Goal: Task Accomplishment & Management: Complete application form

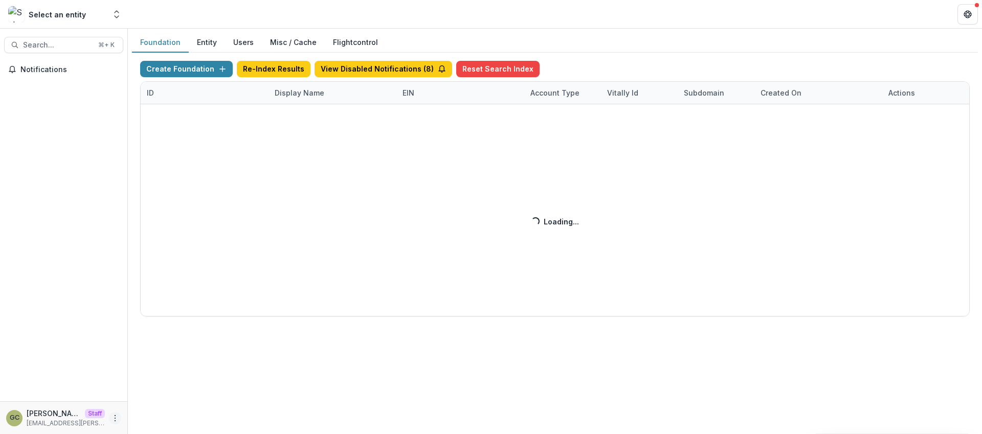
click at [116, 416] on icon "More" at bounding box center [115, 418] width 8 height 8
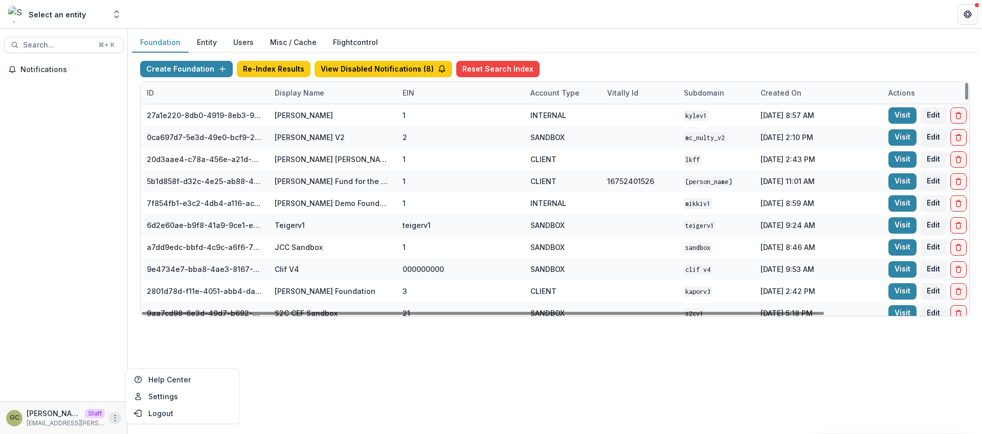
click at [286, 91] on div "Display Name" at bounding box center [299, 92] width 62 height 11
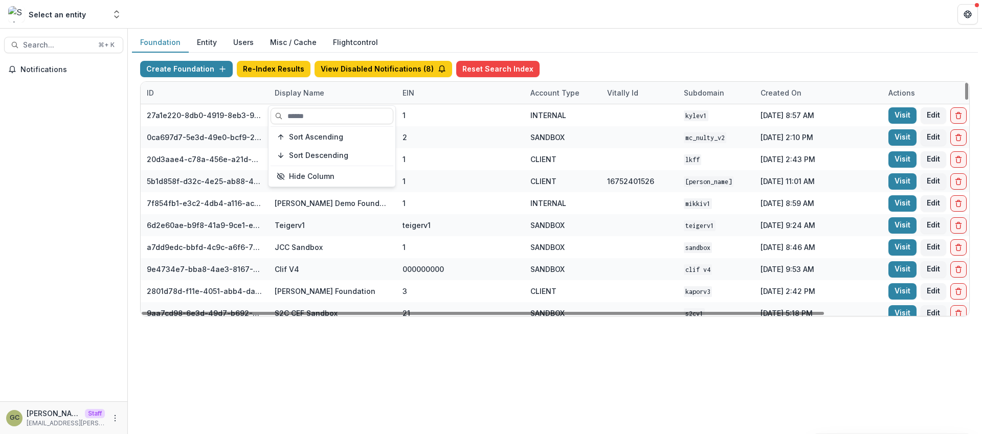
click at [286, 91] on div "Display Name" at bounding box center [299, 92] width 62 height 11
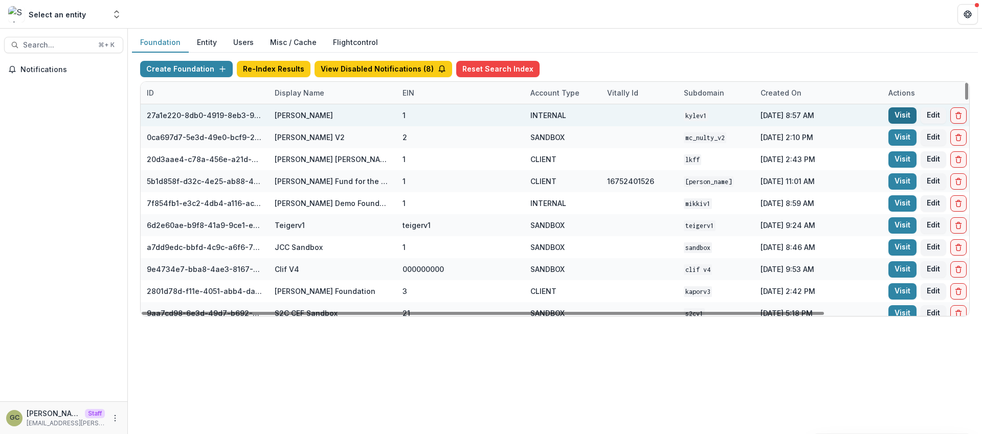
click at [905, 116] on link "Visit" at bounding box center [902, 115] width 28 height 16
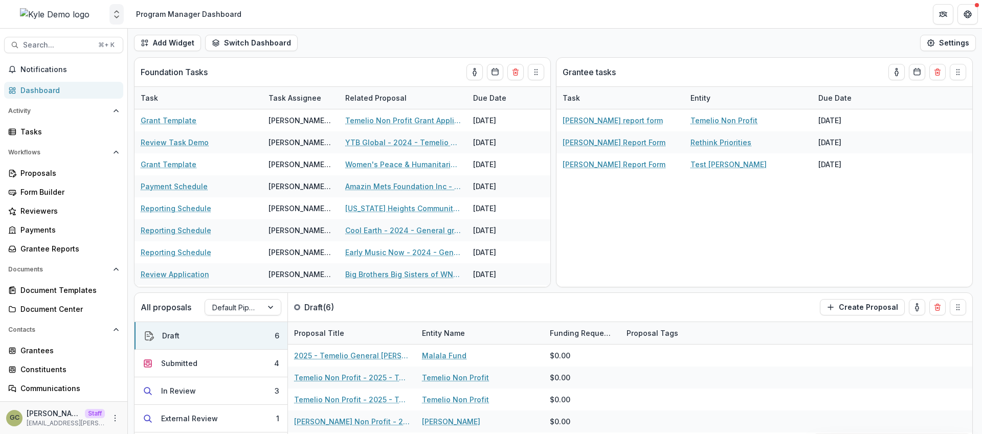
click at [118, 13] on icon "Open entity switcher" at bounding box center [116, 14] width 10 height 10
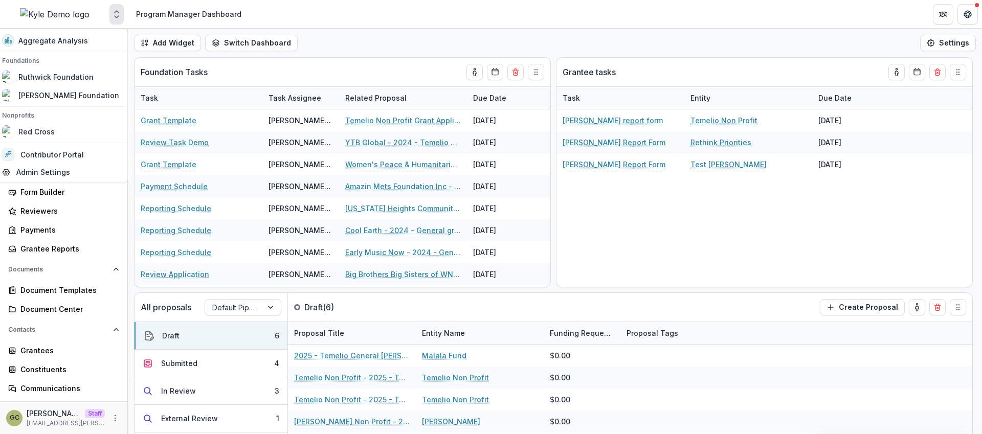
click at [366, 28] on header "Program Manager Dashboard" at bounding box center [555, 14] width 854 height 28
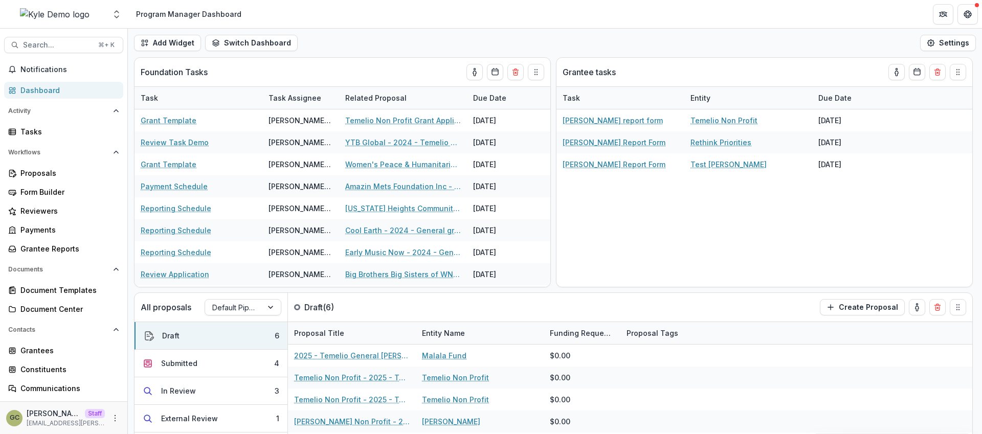
scroll to position [94, 0]
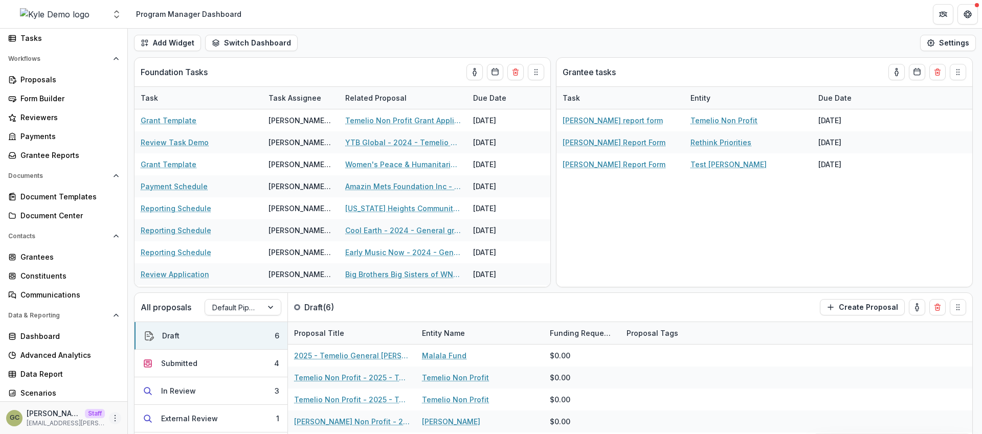
click at [115, 418] on icon "More" at bounding box center [115, 418] width 8 height 8
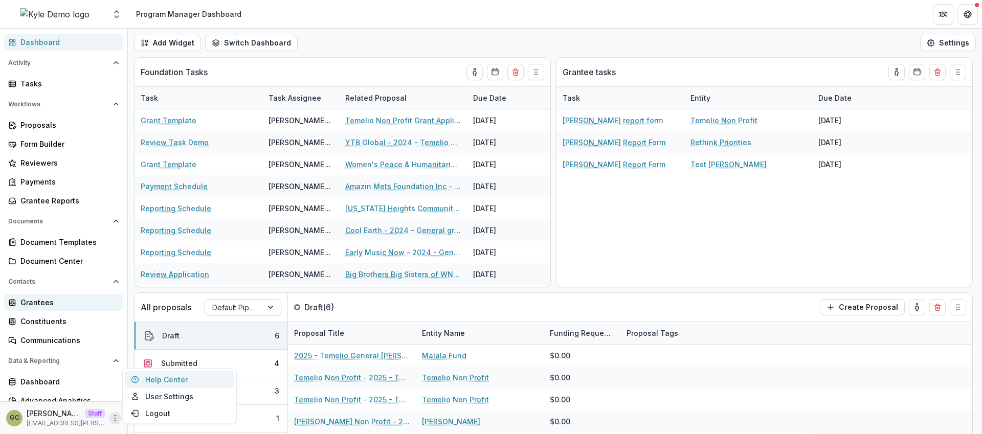
scroll to position [49, 0]
click at [54, 305] on div "Grantees" at bounding box center [67, 302] width 95 height 11
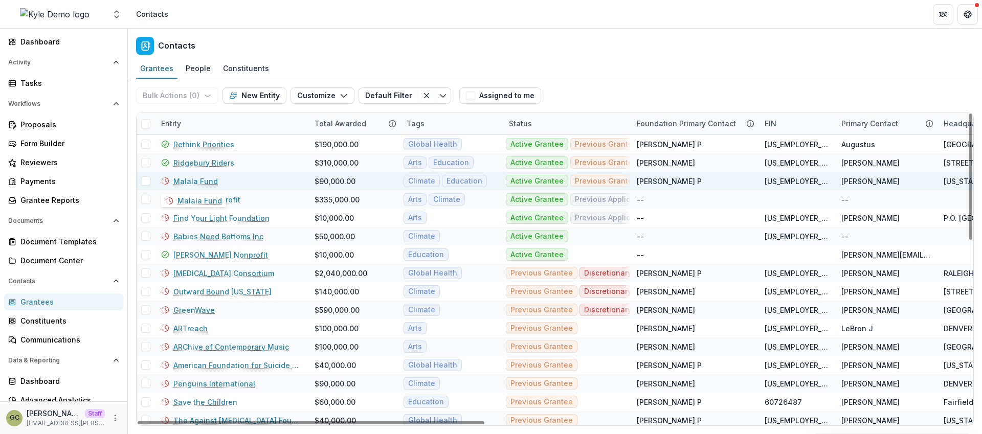
click at [207, 183] on link "Malala Fund" at bounding box center [195, 181] width 44 height 11
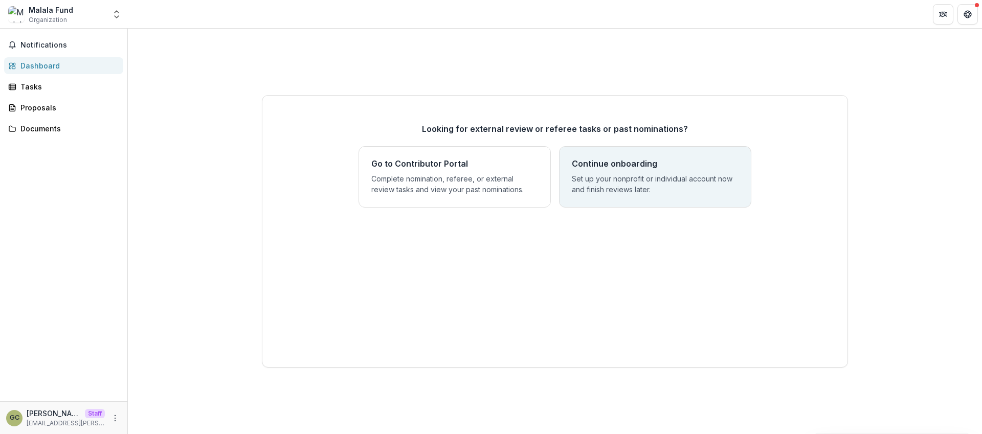
click at [659, 182] on p "Set up your nonprofit or individual account now and finish reviews later." at bounding box center [655, 183] width 167 height 21
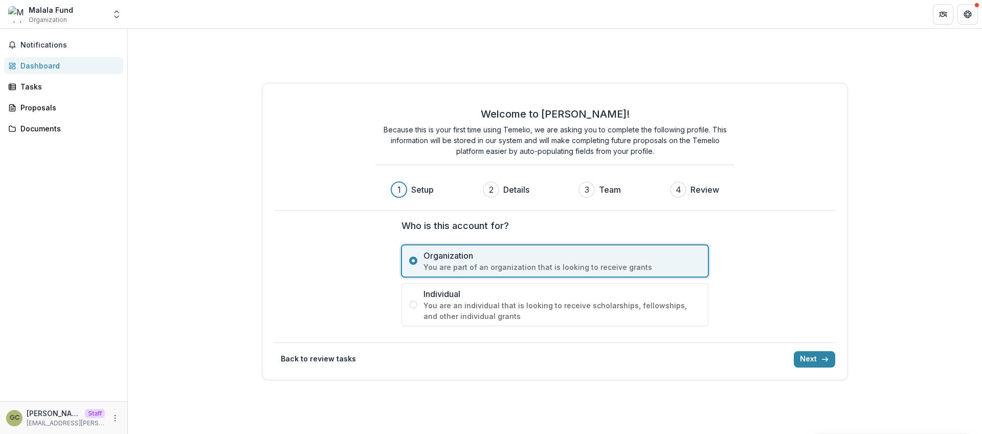
click at [543, 233] on div "Who is this account for? Organization You are part of an organization that is l…" at bounding box center [554, 272] width 307 height 107
click at [811, 364] on button "Next" at bounding box center [813, 359] width 41 height 16
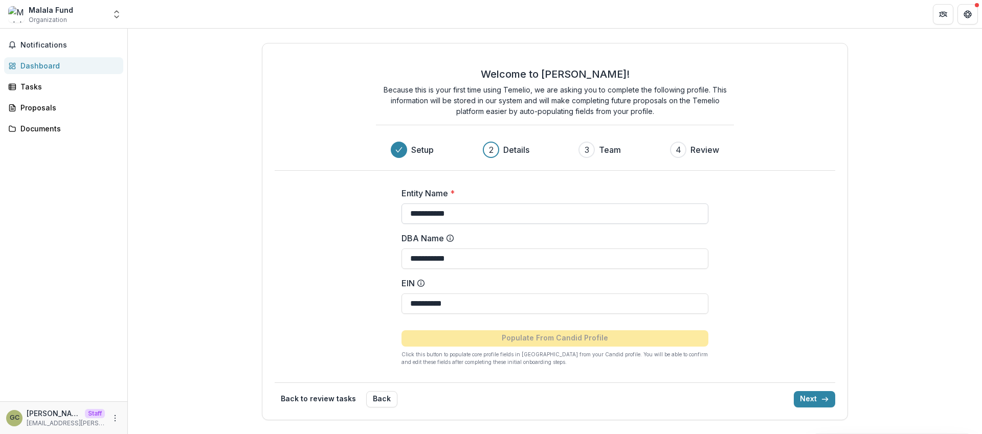
click at [475, 212] on input "**********" at bounding box center [554, 213] width 307 height 20
click at [455, 213] on input "**********" at bounding box center [554, 213] width 307 height 20
type input "*********"
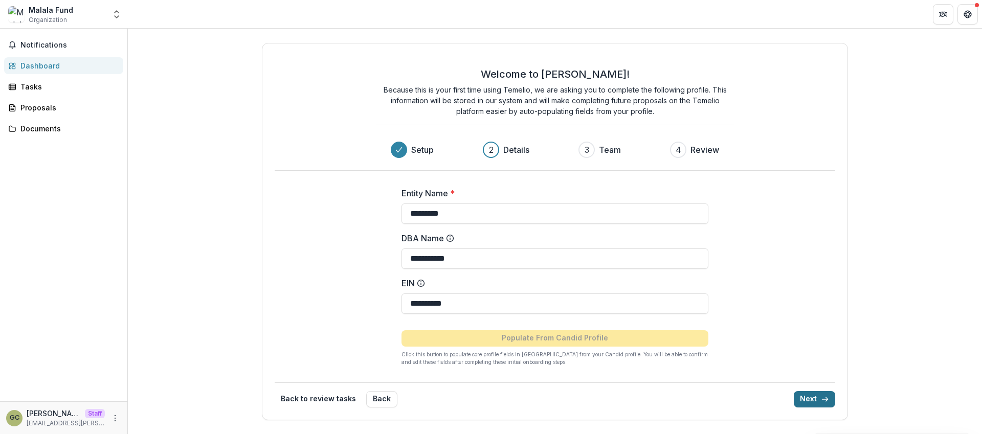
click at [808, 397] on button "Next" at bounding box center [813, 399] width 41 height 16
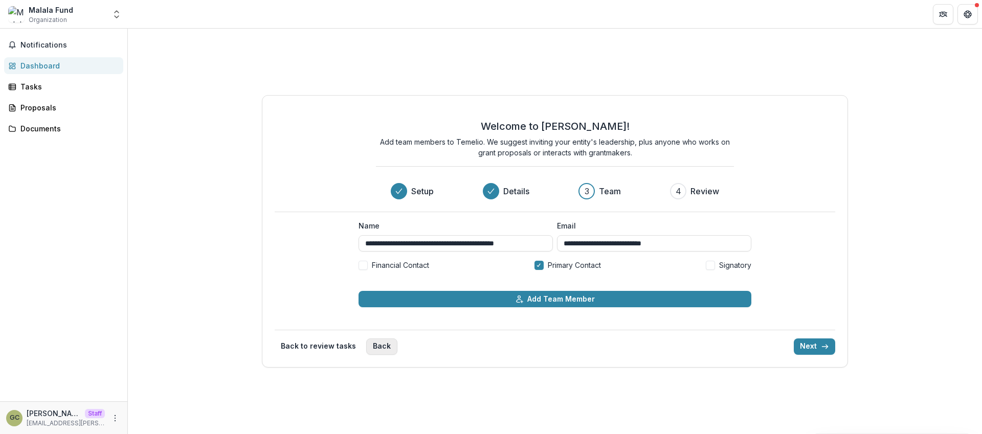
click at [381, 345] on button "Back" at bounding box center [381, 346] width 31 height 16
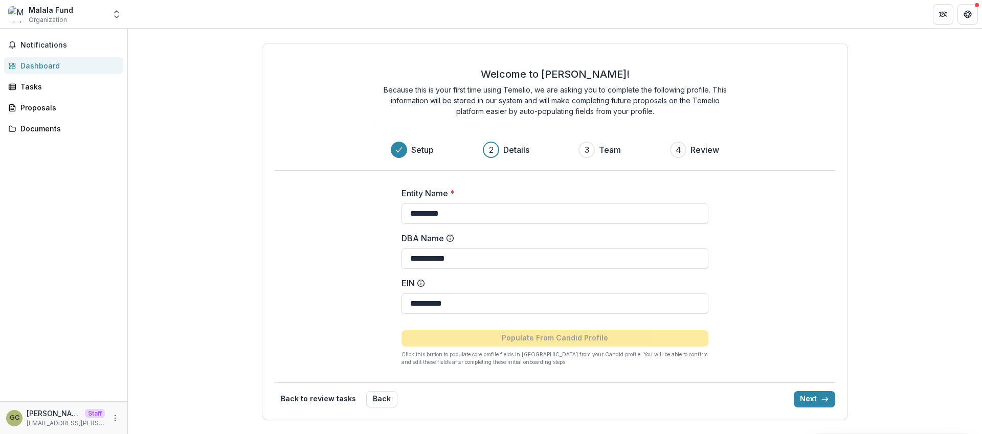
click at [309, 81] on div "Welcome to [PERSON_NAME]! Because this is your first time using Temelio, we are…" at bounding box center [555, 113] width 561 height 115
